Goal: Information Seeking & Learning: Learn about a topic

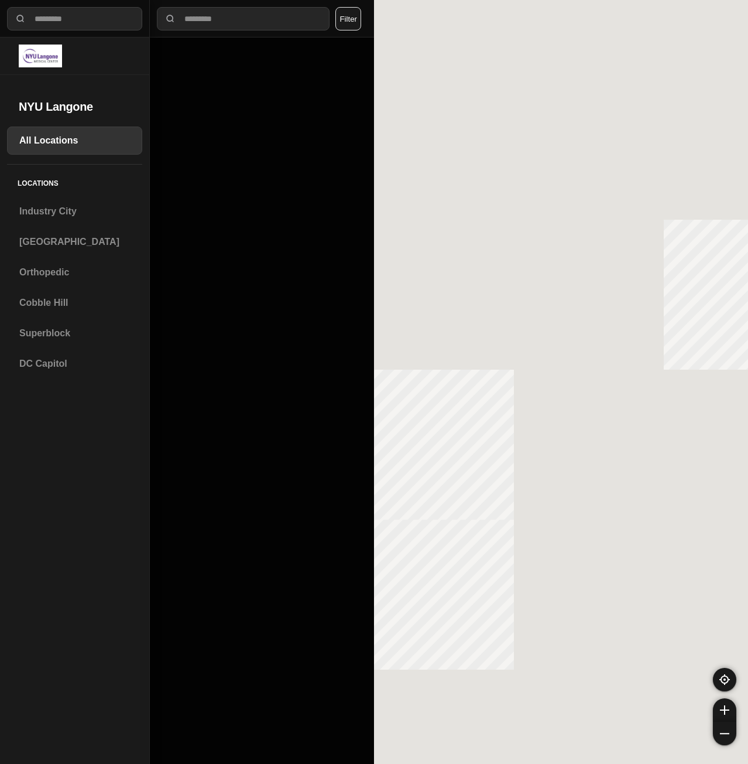
select select "*"
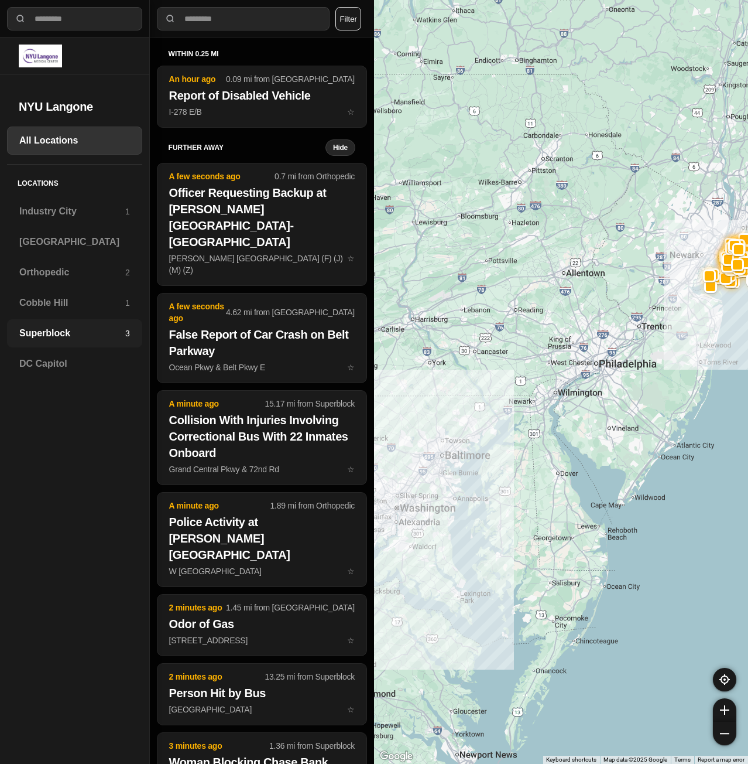
click at [36, 339] on h3 "Superblock" at bounding box center [72, 333] width 106 height 14
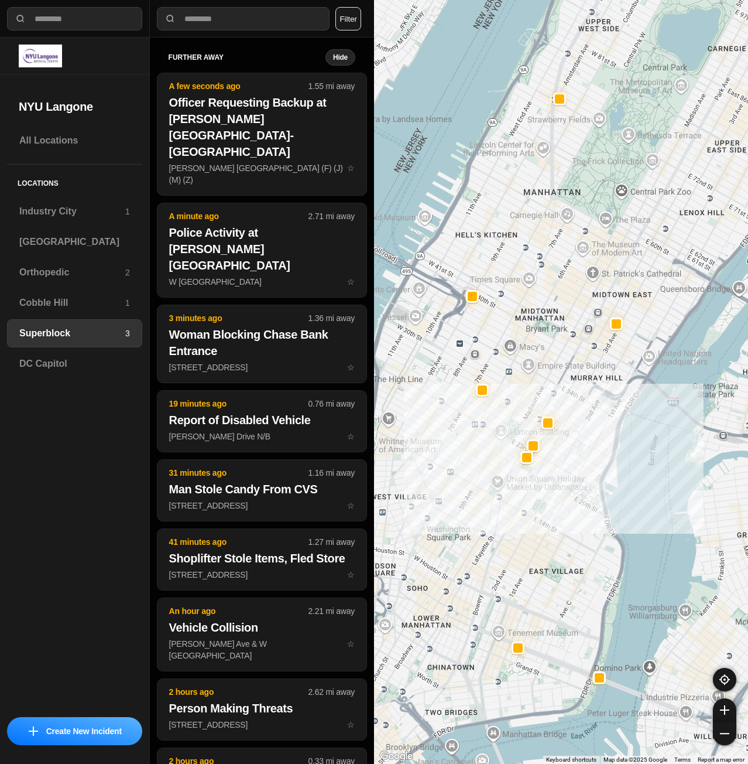
drag, startPoint x: 413, startPoint y: 398, endPoint x: 504, endPoint y: 367, distance: 95.4
click at [504, 367] on div at bounding box center [561, 382] width 374 height 764
